Goal: Information Seeking & Learning: Learn about a topic

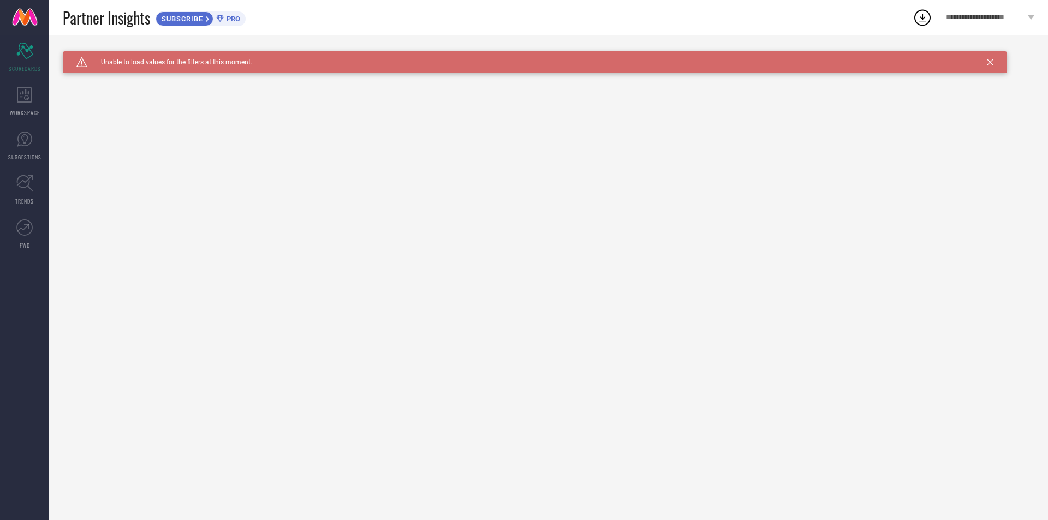
click at [225, 65] on span "Unable to load values for the filters at this moment." at bounding box center [169, 62] width 165 height 8
click at [30, 64] on span "SCORECARDS" at bounding box center [25, 68] width 32 height 8
click at [13, 93] on div "WORKSPACE" at bounding box center [24, 102] width 49 height 44
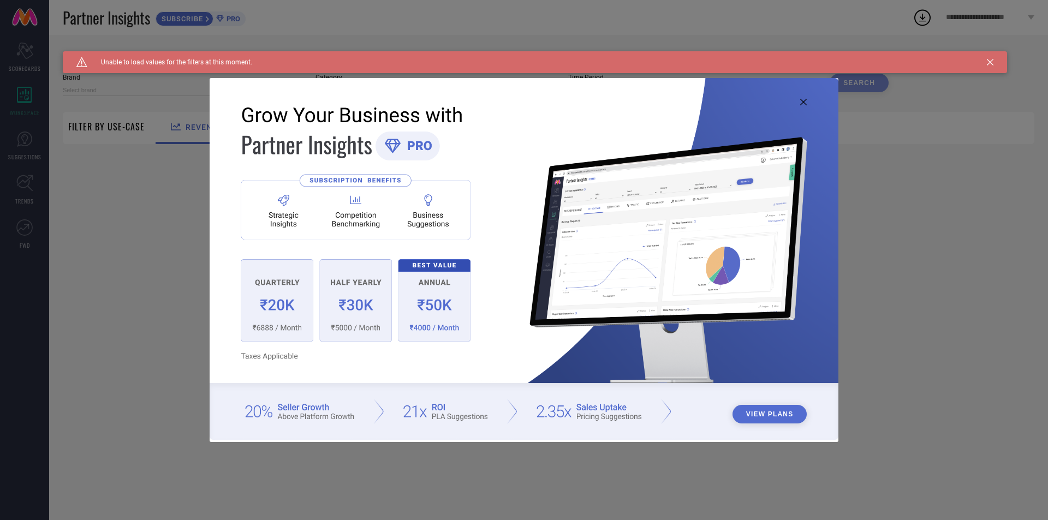
type input "1 STOP FASHION"
type input "All"
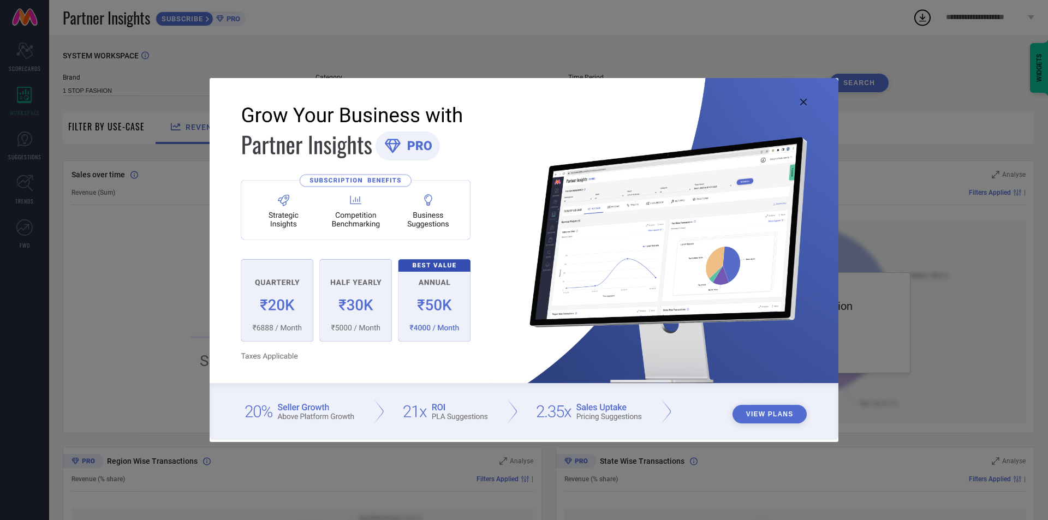
click at [431, 314] on img at bounding box center [524, 258] width 629 height 361
click at [802, 103] on icon at bounding box center [803, 102] width 7 height 7
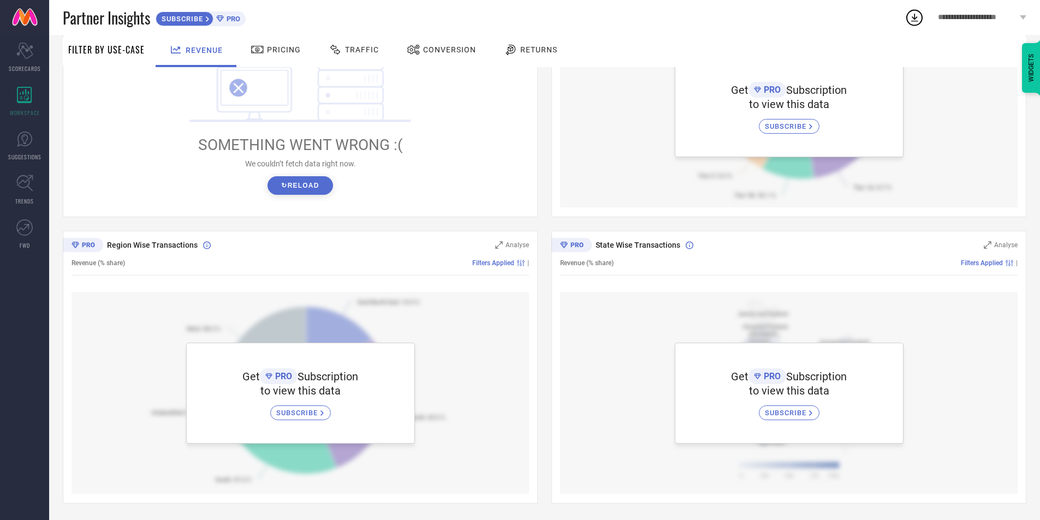
scroll to position [108, 0]
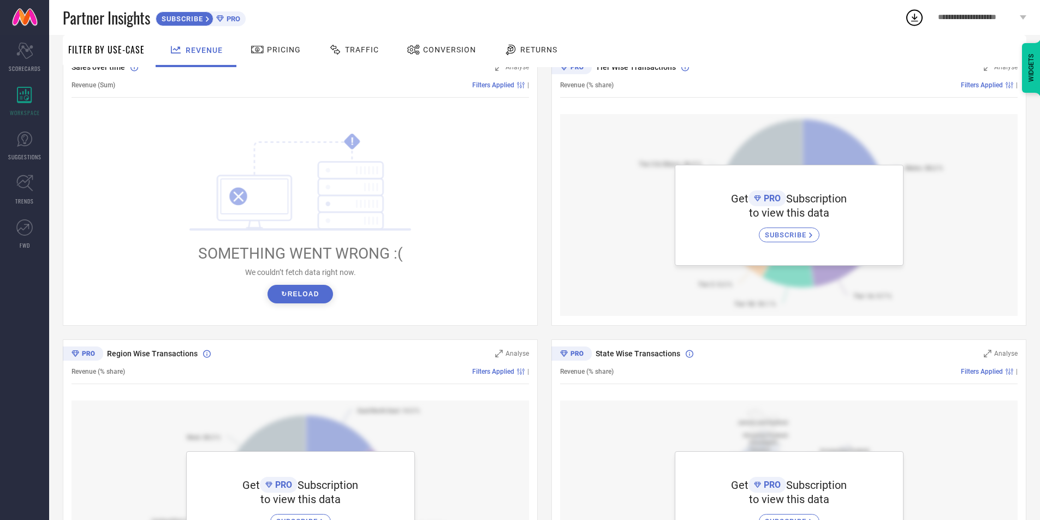
click at [281, 47] on span "Pricing" at bounding box center [284, 49] width 34 height 9
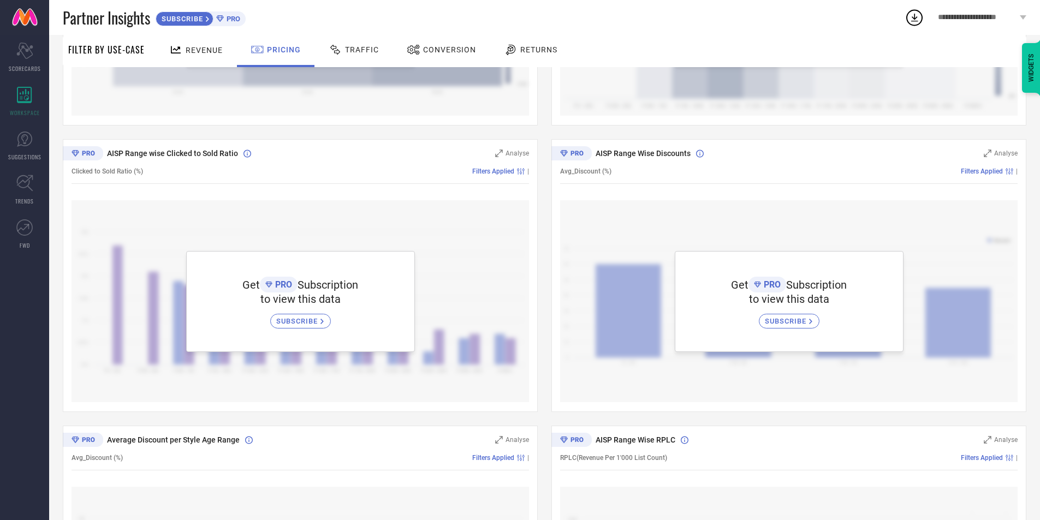
scroll to position [218, 0]
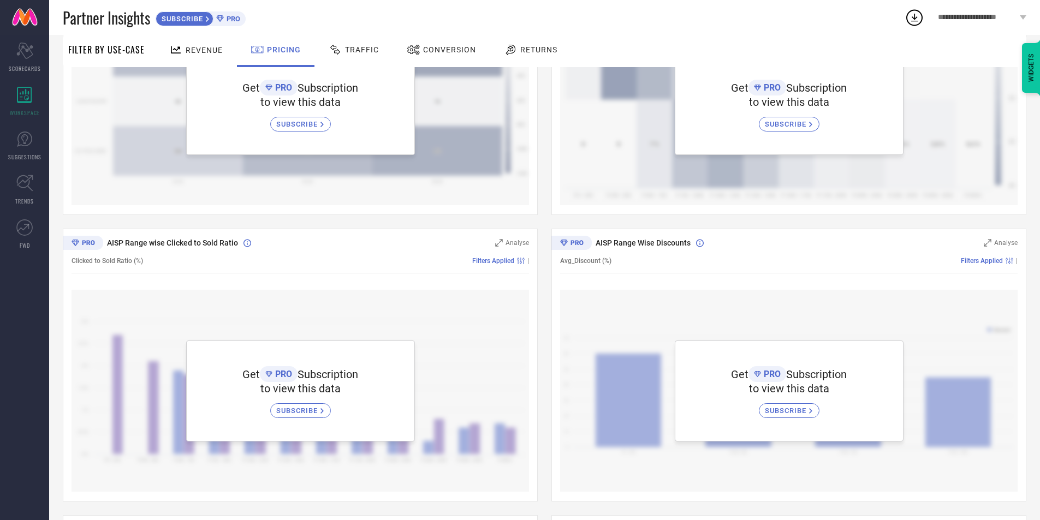
click at [365, 51] on span "Traffic" at bounding box center [362, 49] width 34 height 9
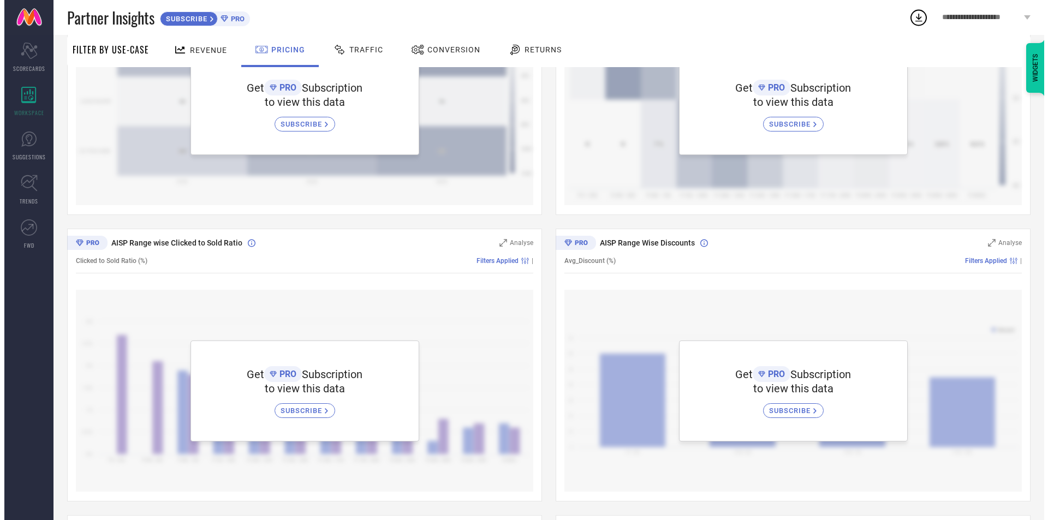
scroll to position [0, 0]
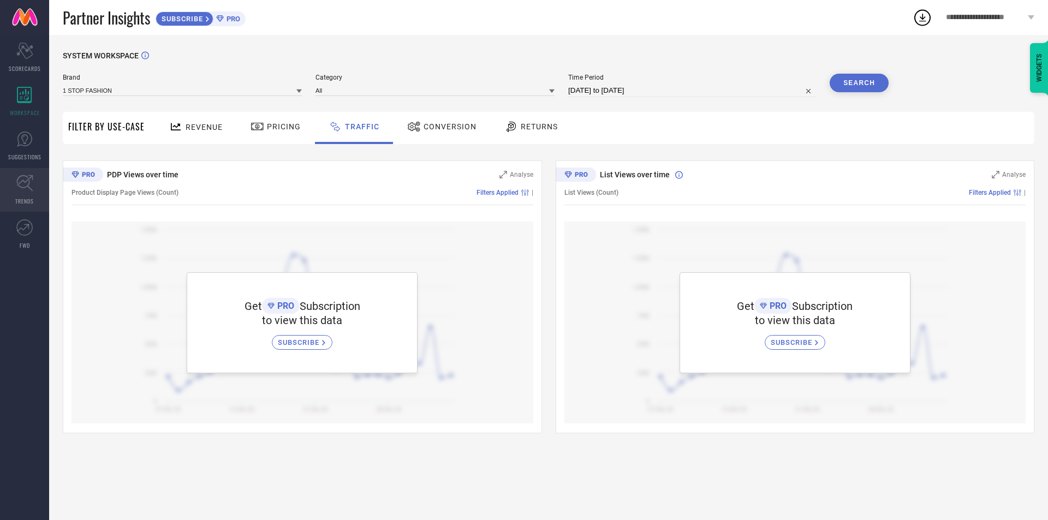
click at [27, 194] on link "TRENDS" at bounding box center [24, 190] width 49 height 44
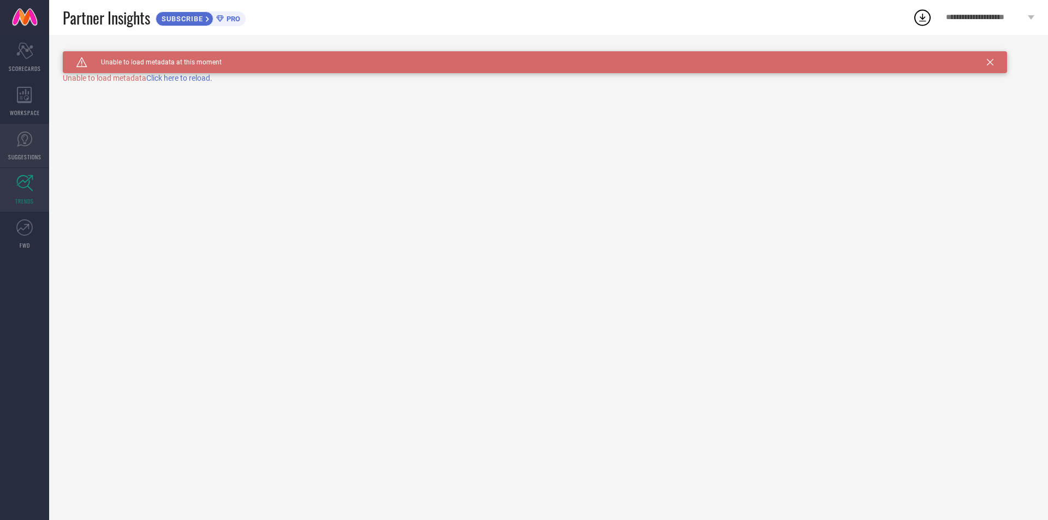
drag, startPoint x: 32, startPoint y: 146, endPoint x: 34, endPoint y: 158, distance: 12.3
click at [32, 146] on icon at bounding box center [24, 139] width 16 height 16
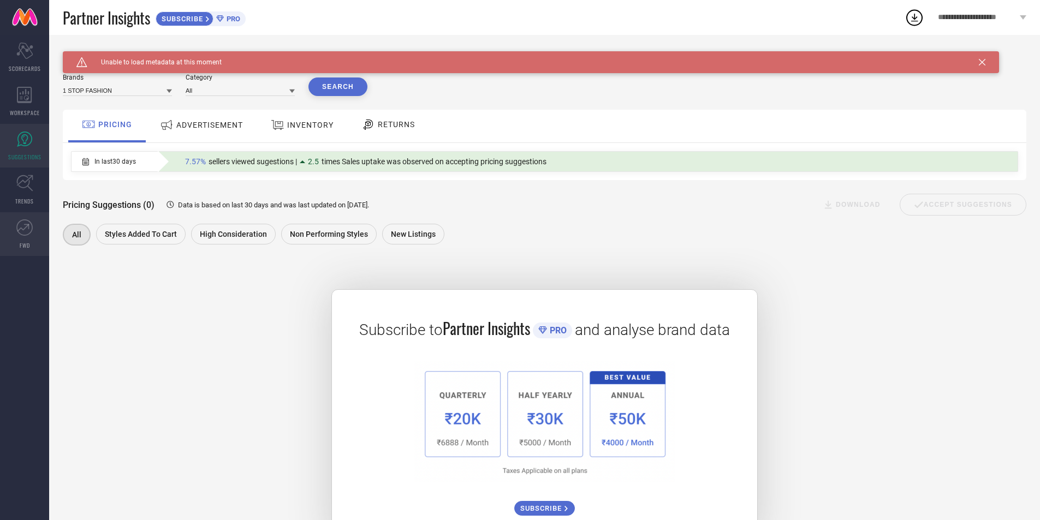
click at [27, 231] on icon at bounding box center [24, 227] width 16 height 16
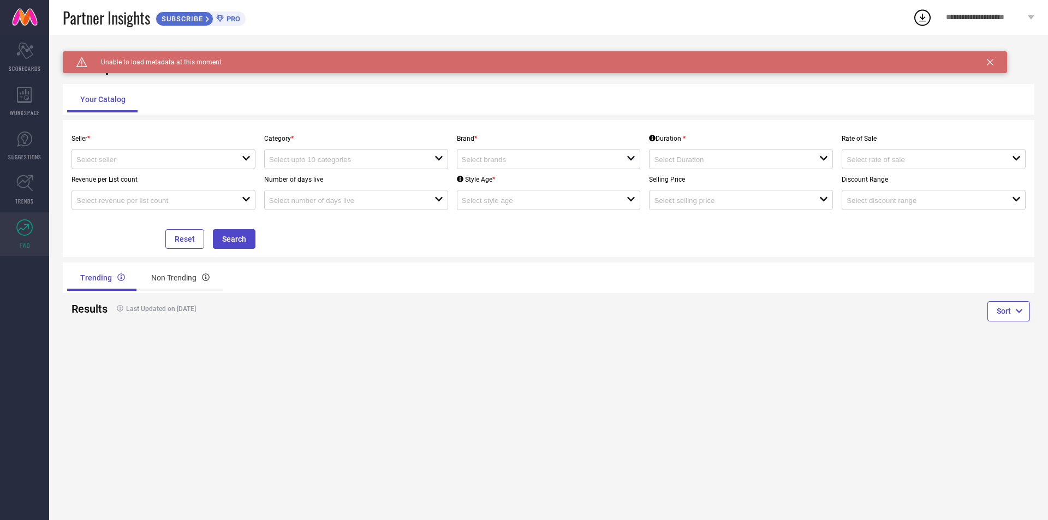
click at [197, 146] on div "Seller * open" at bounding box center [163, 148] width 193 height 41
click at [200, 153] on div "open" at bounding box center [163, 159] width 184 height 20
click at [205, 129] on div "Seller * close" at bounding box center [163, 148] width 193 height 41
